Goal: Ask a question

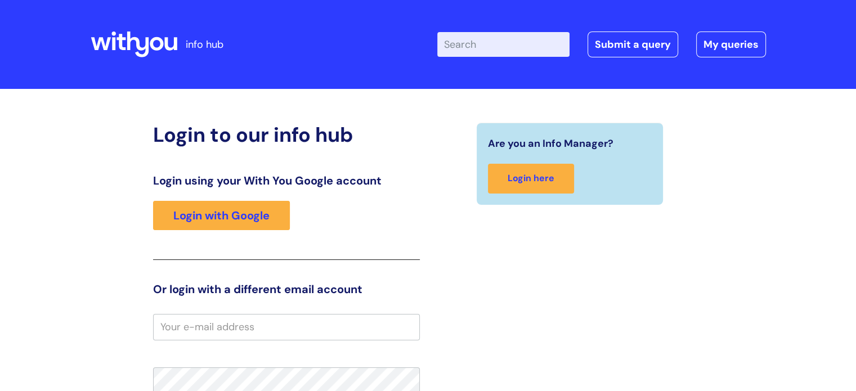
click at [474, 33] on input "Enter your search term here..." at bounding box center [503, 44] width 132 height 25
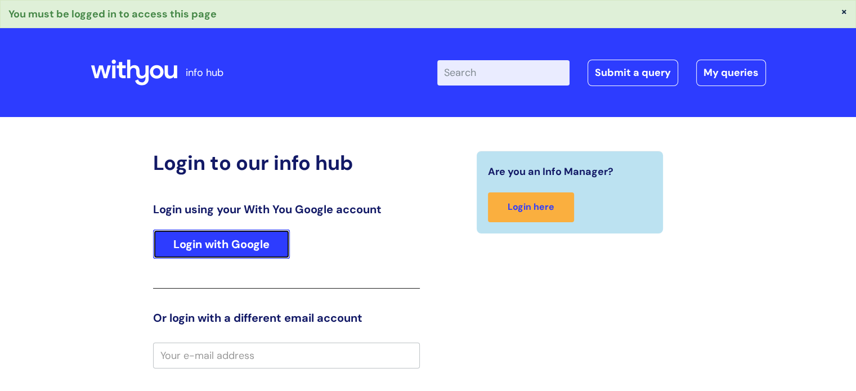
click at [205, 249] on link "Login with Google" at bounding box center [221, 244] width 137 height 29
